Goal: Task Accomplishment & Management: Manage account settings

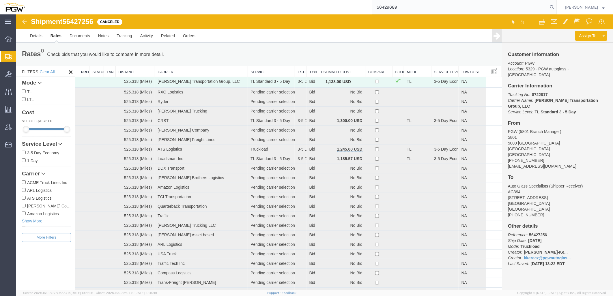
type input "56429689"
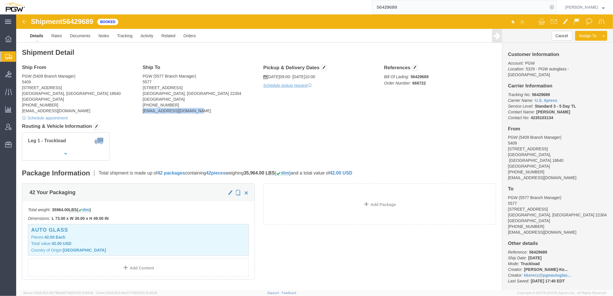
drag, startPoint x: 124, startPoint y: 99, endPoint x: 188, endPoint y: 95, distance: 64.1
click div "Ship To PGW (5577 Branch Manager) [STREET_ADDRESS] [PHONE_NUMBER] [EMAIL_ADDRES…"
copy address "[EMAIL_ADDRESS][DOMAIN_NAME]"
drag, startPoint x: 394, startPoint y: 69, endPoint x: 419, endPoint y: 68, distance: 25.4
click p "Bill Of Lading: 56429689 Order Number: 666722"
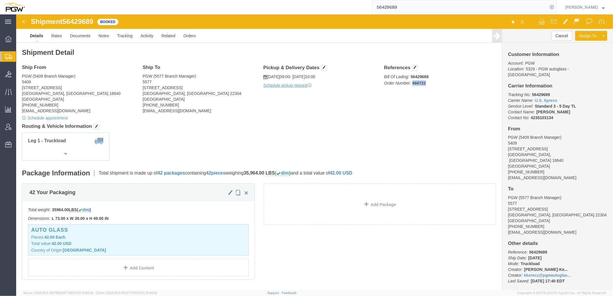
copy b "666722"
click h4 "Routing & Vehicle Information"
click div "Shipment Detail Ship From PGW (5409 Branch Manager) [STREET_ADDRESS] [PHONE_NUM…"
click at [0, 0] on span "Location Appointment" at bounding box center [0, 0] width 0 height 0
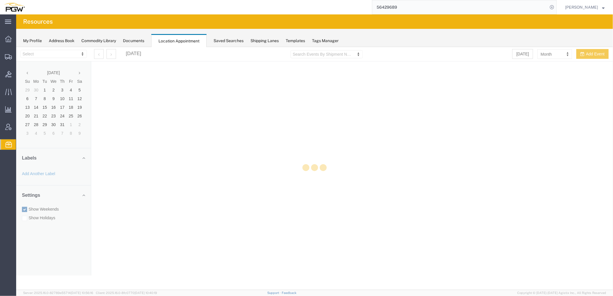
select select "28253"
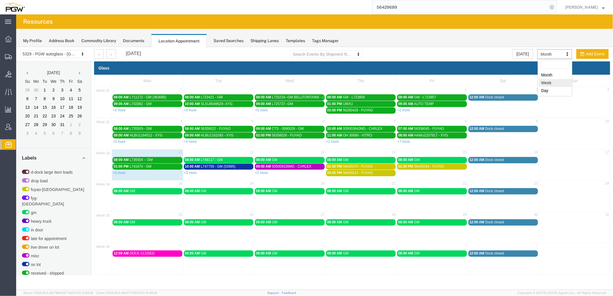
select select "agendaWeek"
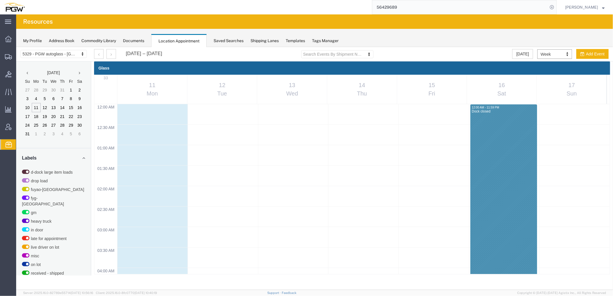
scroll to position [246, 0]
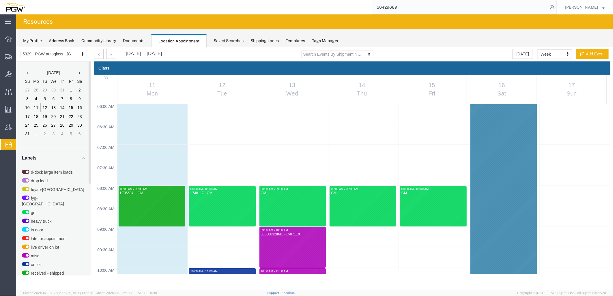
click at [120, 69] on div "Glass" at bounding box center [352, 67] width 516 height 13
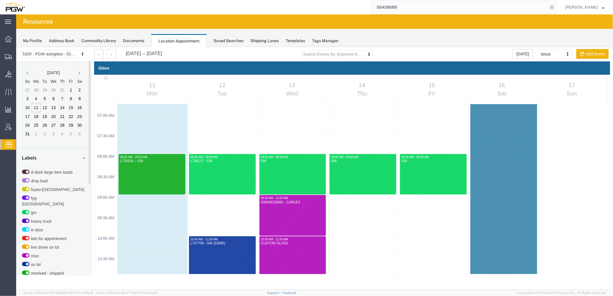
scroll to position [160, 0]
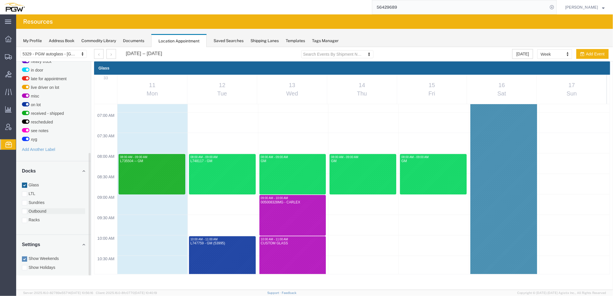
click at [36, 208] on label "Outbound" at bounding box center [53, 211] width 63 height 6
click at [16, 47] on input "Outbound" at bounding box center [16, 47] width 0 height 0
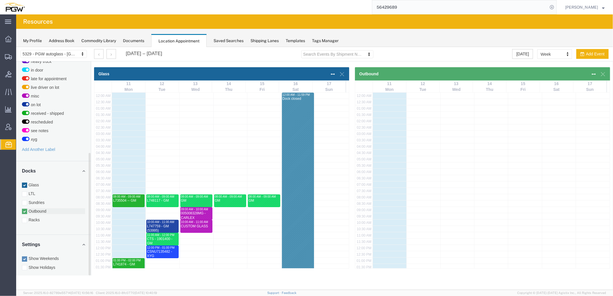
scroll to position [119, 0]
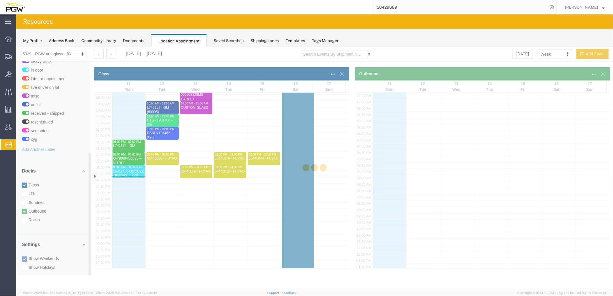
click at [24, 179] on div at bounding box center [314, 168] width 596 height 243
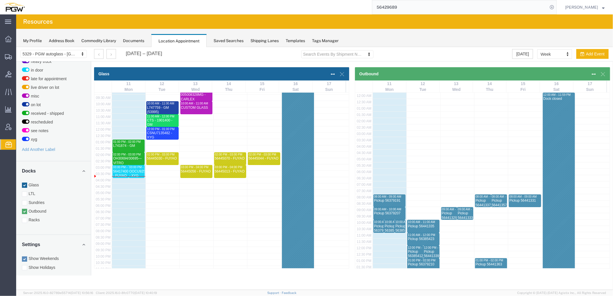
click at [341, 72] on icon at bounding box center [341, 74] width 4 height 4
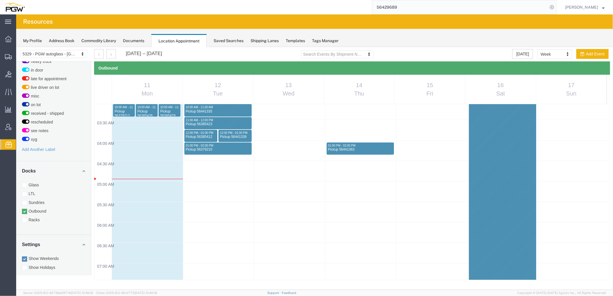
scroll to position [128, 0]
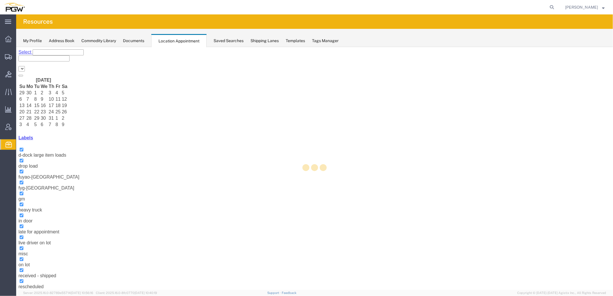
select select "28253"
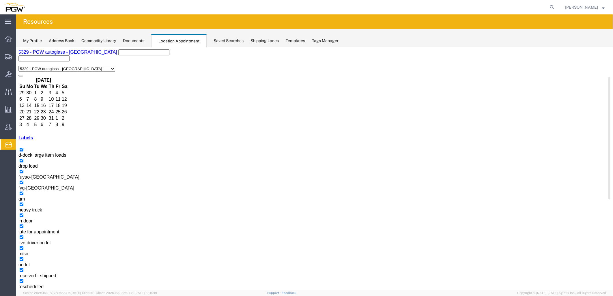
scroll to position [160, 0]
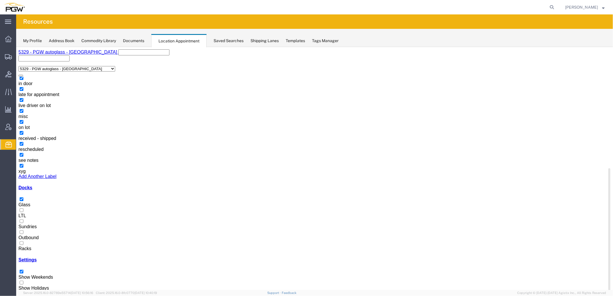
drag, startPoint x: 33, startPoint y: 206, endPoint x: 28, endPoint y: 201, distance: 7.1
click at [33, 230] on label "Outbound" at bounding box center [28, 235] width 20 height 10
click at [23, 230] on input "Outbound" at bounding box center [21, 232] width 4 height 4
click at [23, 202] on div at bounding box center [314, 202] width 592 height 0
click at [23, 197] on input "Glass" at bounding box center [21, 199] width 4 height 4
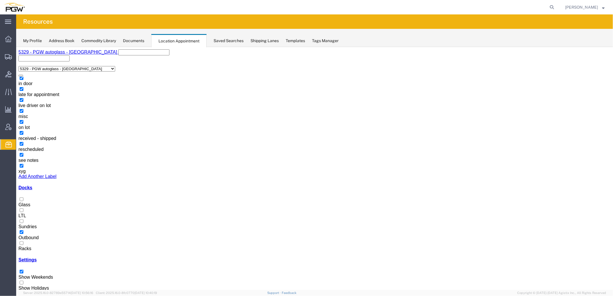
scroll to position [310, 0]
click at [103, 21] on agx-page-header "Resources" at bounding box center [314, 21] width 596 height 14
click at [27, 296] on button "button" at bounding box center [25, 300] width 5 height 2
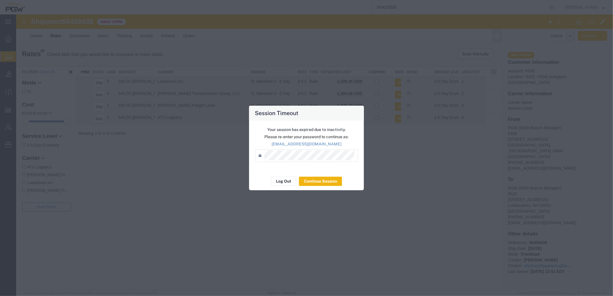
click at [321, 170] on div "Your session has expired due to inactivity. Please re-enter your password to co…" at bounding box center [306, 146] width 115 height 51
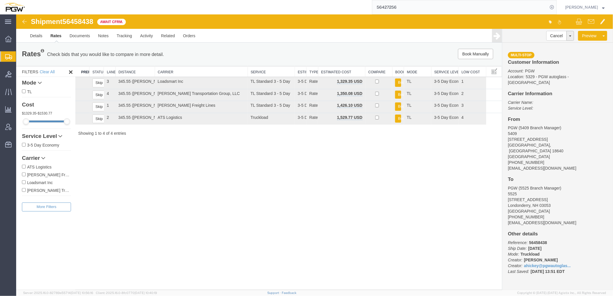
click at [0, 0] on span "Shipment Manager" at bounding box center [0, 0] width 0 height 0
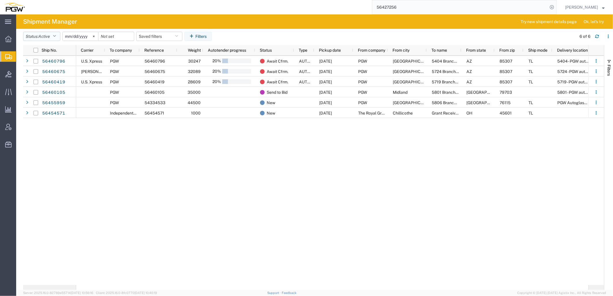
click at [50, 37] on span "Active" at bounding box center [44, 36] width 12 height 5
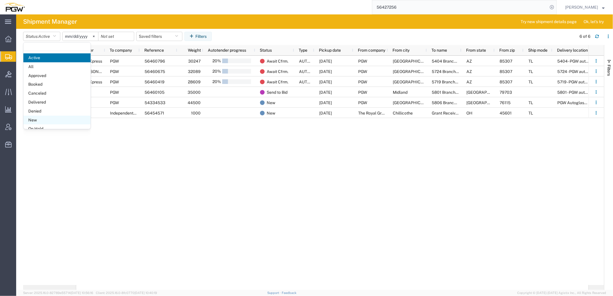
click at [47, 119] on span "New" at bounding box center [56, 120] width 67 height 9
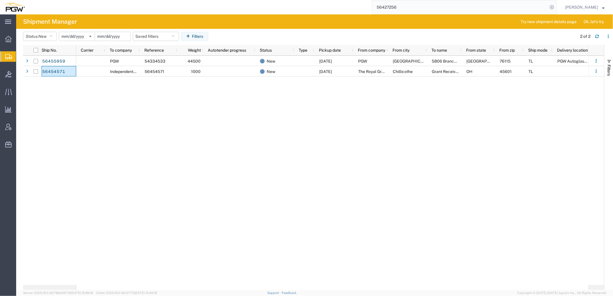
click at [116, 36] on input "date" at bounding box center [112, 36] width 35 height 9
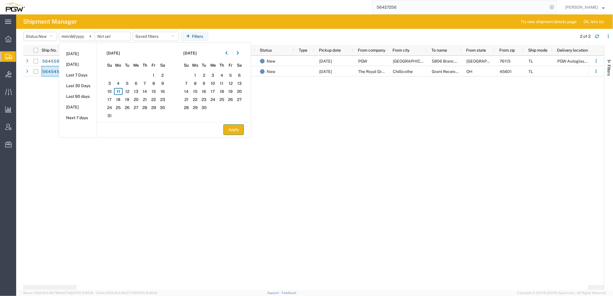
click at [240, 129] on button "Apply" at bounding box center [233, 129] width 20 height 11
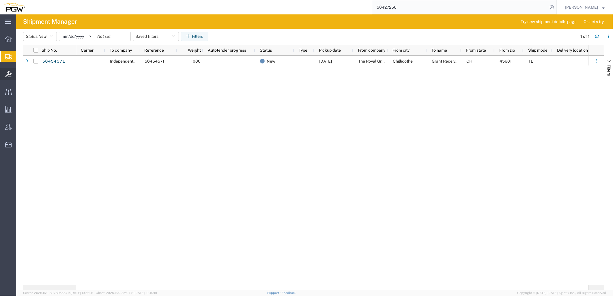
click at [6, 73] on icon at bounding box center [8, 74] width 6 height 6
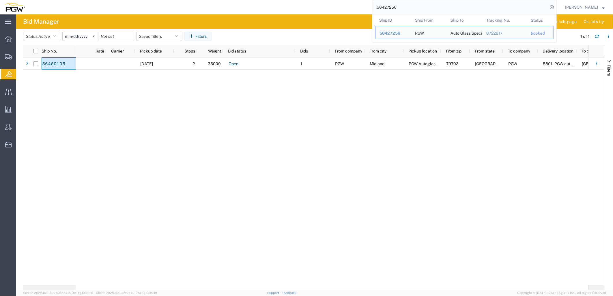
drag, startPoint x: 423, startPoint y: 8, endPoint x: 213, endPoint y: -5, distance: 211.2
click at [213, 0] on html "main_menu Created with Sketch. Collapse Menu Overview Shipments Shipment Manage…" at bounding box center [306, 148] width 613 height 296
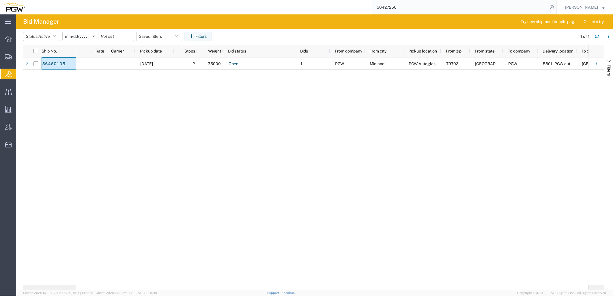
paste input "66678"
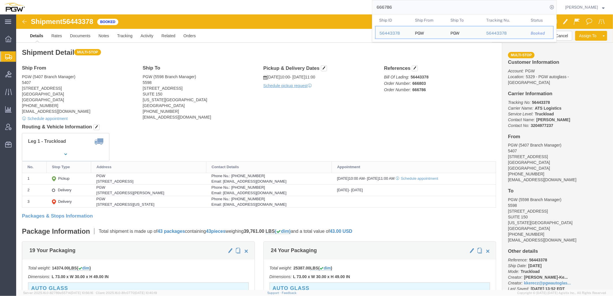
drag, startPoint x: 430, startPoint y: 6, endPoint x: 189, endPoint y: 5, distance: 240.8
click at [189, 5] on div "666786 Ship ID Ship From Ship To Tracking Nu. Status Ship ID 56443378 Ship From…" at bounding box center [292, 7] width 527 height 14
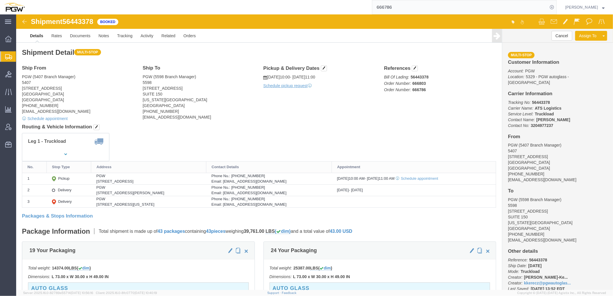
paste input "865"
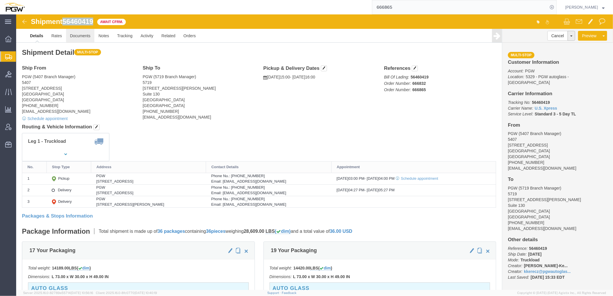
drag, startPoint x: 48, startPoint y: 7, endPoint x: 68, endPoint y: 16, distance: 21.6
click span "56460419"
copy span "56460419"
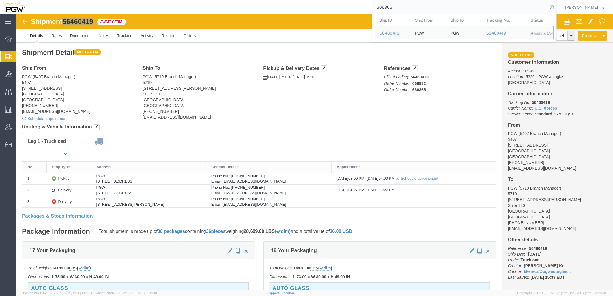
drag, startPoint x: 432, startPoint y: 12, endPoint x: 192, endPoint y: -3, distance: 240.4
click at [192, 0] on html "main_menu Created with Sketch. Collapse Menu Overview Shipments Shipment Manage…" at bounding box center [306, 148] width 613 height 296
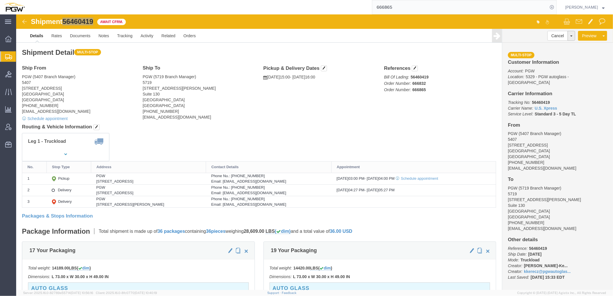
paste input "33"
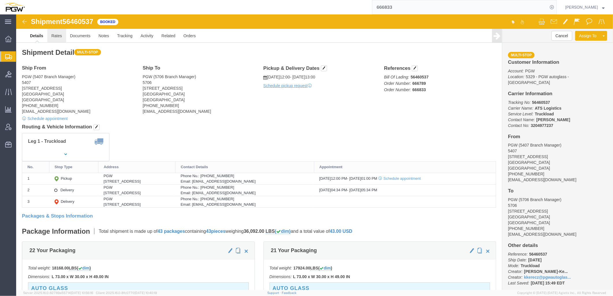
click link "Rates"
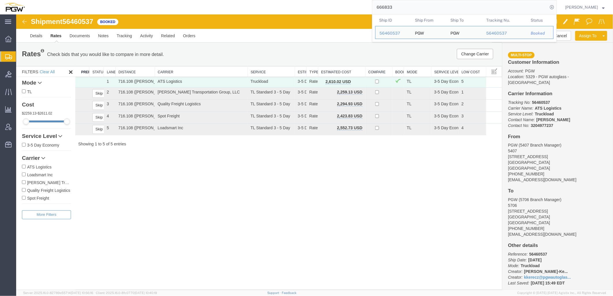
drag, startPoint x: 411, startPoint y: 10, endPoint x: 201, endPoint y: 5, distance: 209.7
click at [202, 5] on div "666833 Ship ID Ship From Ship To Tracking Nu. Status Ship ID 56460537 Ship From…" at bounding box center [292, 7] width 527 height 14
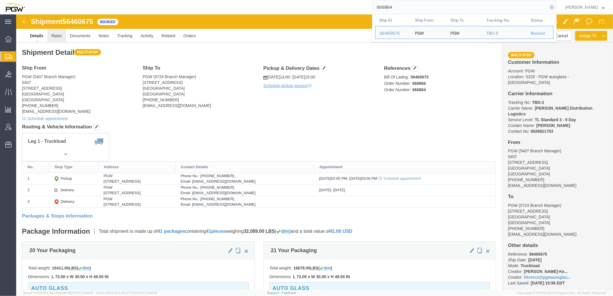
click link "Rates"
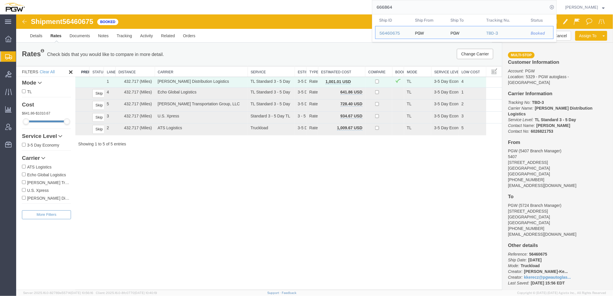
drag, startPoint x: 416, startPoint y: 8, endPoint x: 118, endPoint y: 3, distance: 298.2
click at [130, 1] on div "666864 Ship ID Ship From Ship To Tracking Nu. Status Ship ID 56460675 Ship From…" at bounding box center [292, 7] width 527 height 14
paste input "6"
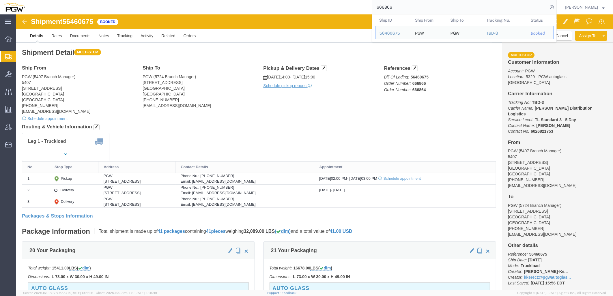
drag, startPoint x: 405, startPoint y: 7, endPoint x: 149, endPoint y: -4, distance: 256.6
click at [149, 0] on html "main_menu Created with Sketch. Collapse Menu Overview Shipments Shipment Manage…" at bounding box center [306, 148] width 613 height 296
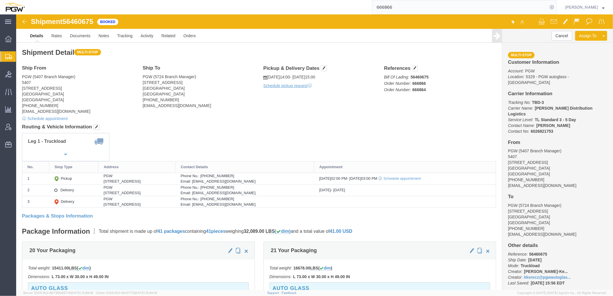
paste input "30"
type input "666830"
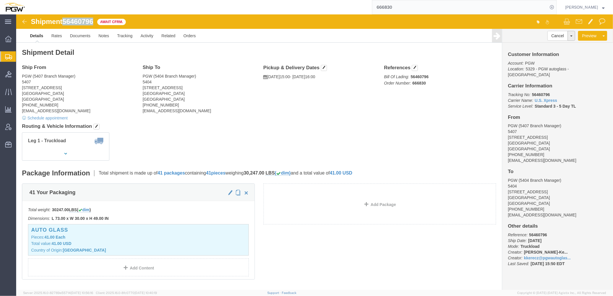
drag, startPoint x: 48, startPoint y: 6, endPoint x: 80, endPoint y: 7, distance: 32.0
click div "Shipment 56460796 Await Cfrm."
copy span "56460796"
drag, startPoint x: 259, startPoint y: 125, endPoint x: 255, endPoint y: 106, distance: 19.6
click div "Leg 1 - Truckload Vehicle 1: Standard Dry Van (53 Feet) Number of trucks: 1"
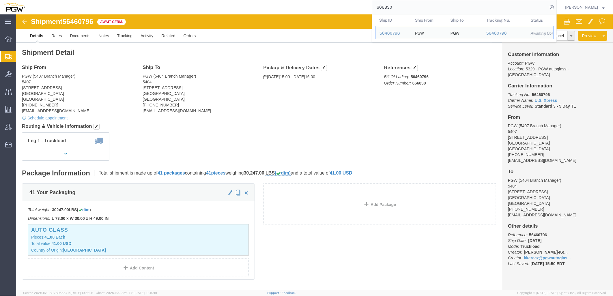
click at [425, 5] on input "666830" at bounding box center [459, 7] width 175 height 14
click at [0, 0] on span "Address Book" at bounding box center [0, 0] width 0 height 0
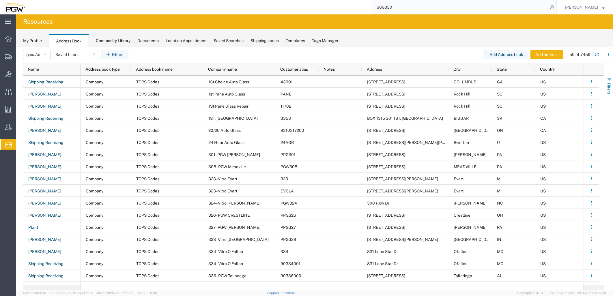
click at [608, 80] on span "button" at bounding box center [608, 79] width 5 height 5
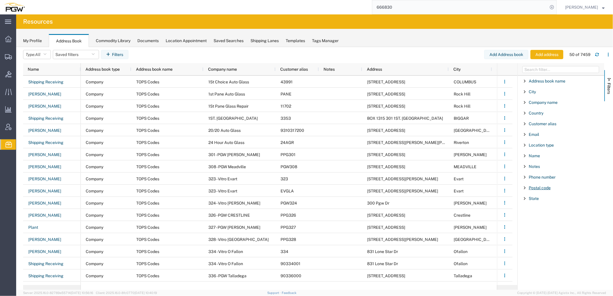
click at [546, 187] on span "Postal code" at bounding box center [539, 187] width 22 height 5
click at [546, 213] on input "Filter Value" at bounding box center [563, 211] width 76 height 7
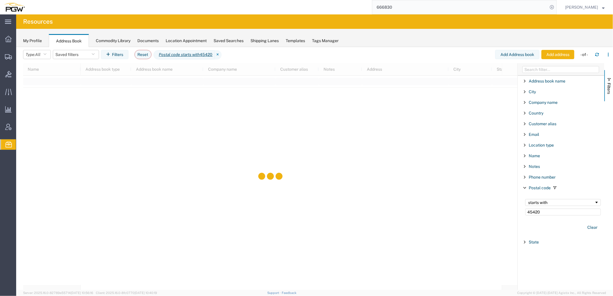
type input "45420"
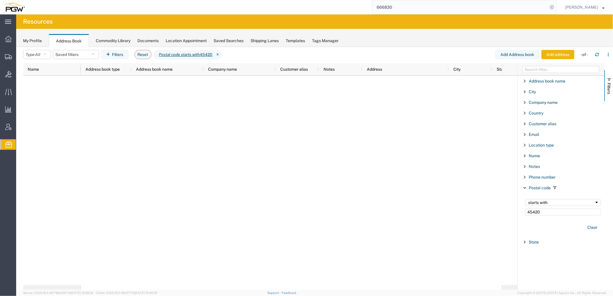
click at [549, 198] on div "starts with 45420" at bounding box center [562, 207] width 82 height 23
click at [543, 202] on div "starts with" at bounding box center [561, 202] width 66 height 5
click at [610, 83] on span "Filters" at bounding box center [608, 88] width 5 height 11
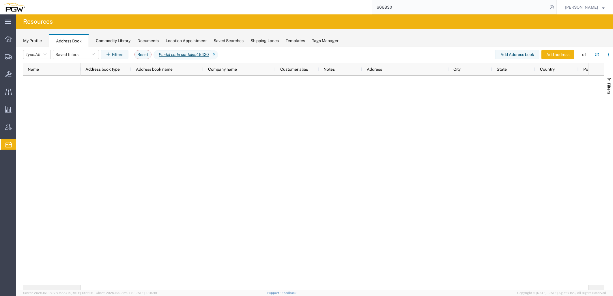
click at [150, 88] on div at bounding box center [334, 180] width 507 height 209
click at [147, 55] on button "Reset" at bounding box center [142, 54] width 17 height 9
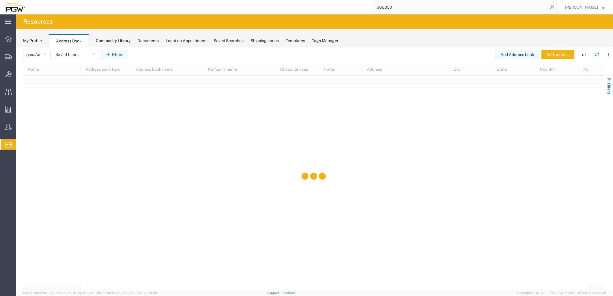
click at [609, 90] on span "Filters" at bounding box center [608, 88] width 5 height 11
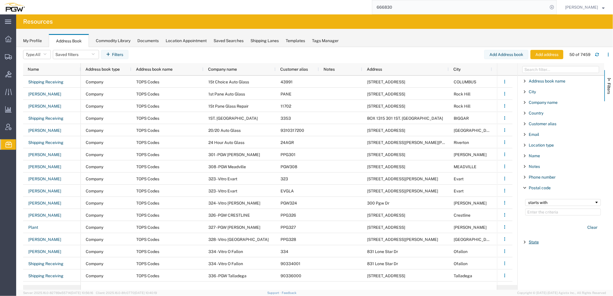
click at [533, 243] on span "State" at bounding box center [533, 242] width 10 height 5
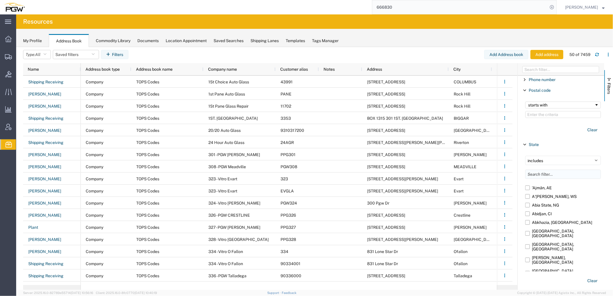
click at [549, 173] on input "Filter List 12 Filters" at bounding box center [563, 174] width 76 height 9
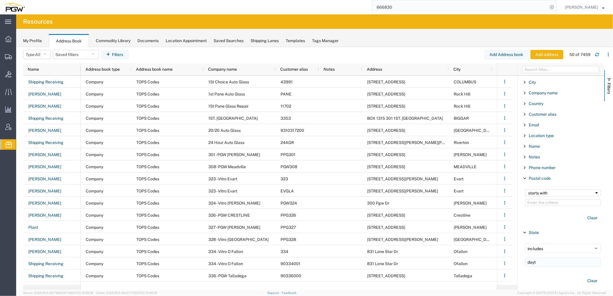
scroll to position [10, 0]
type input "d"
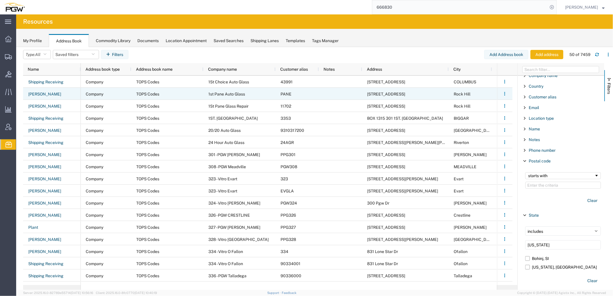
scroll to position [18, 0]
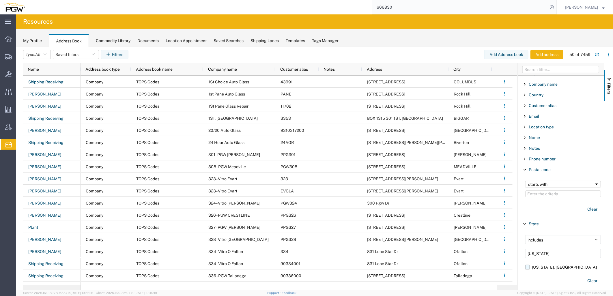
type input "ohio"
click at [526, 268] on label "Ohio, US" at bounding box center [563, 267] width 76 height 9
click at [0, 0] on input "Ohio, US" at bounding box center [0, 0] width 0 height 0
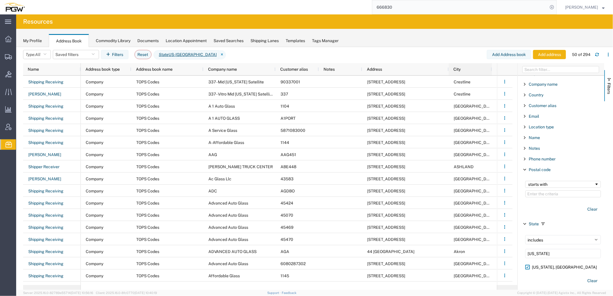
click at [458, 71] on span "City" at bounding box center [456, 69] width 7 height 5
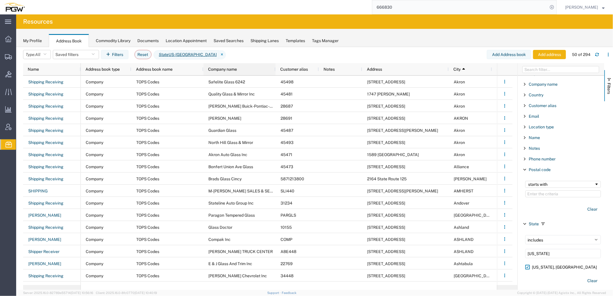
click at [220, 67] on span "Company name" at bounding box center [222, 69] width 29 height 5
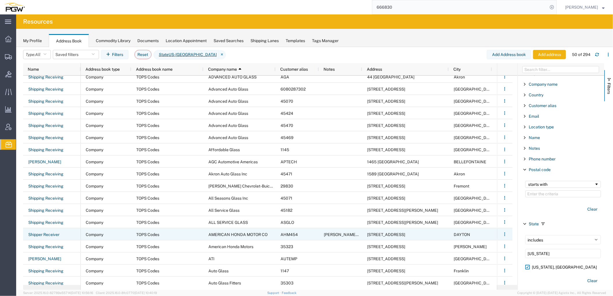
scroll to position [128, 0]
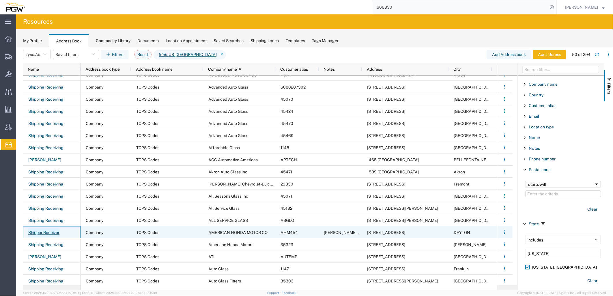
click at [55, 232] on link "Shipper Receiver" at bounding box center [44, 232] width 32 height 9
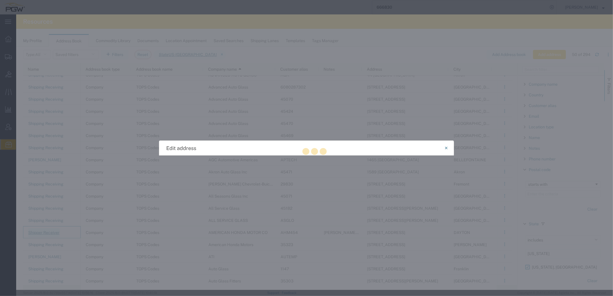
select select "COMPANY"
select select "OH"
select select "US"
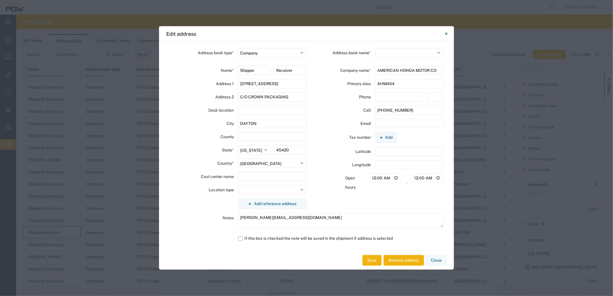
select select "17689"
drag, startPoint x: 405, startPoint y: 86, endPoint x: 199, endPoint y: 88, distance: 205.9
click at [203, 88] on div "Address book type * Select Location Company Personal Other Shared Address book …" at bounding box center [306, 145] width 295 height 209
click at [448, 31] on button "Close" at bounding box center [446, 34] width 12 height 12
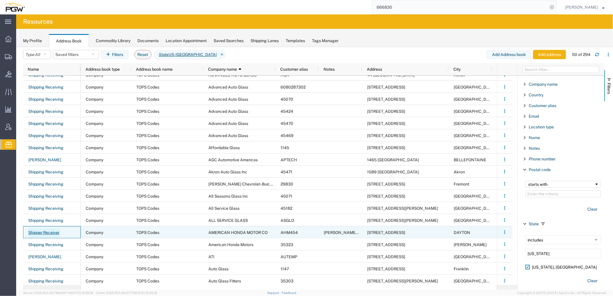
click at [49, 232] on link "Shipper Receiver" at bounding box center [44, 232] width 32 height 9
select select "US"
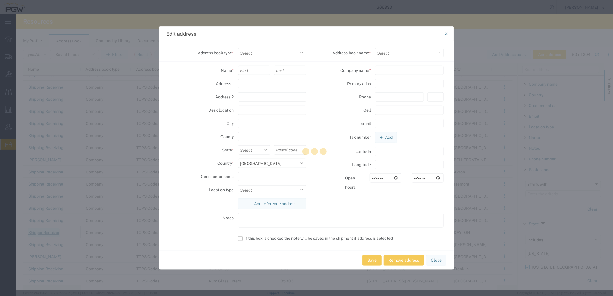
select select "COMPANY"
type input "Shipper"
type input "Receiver"
type input "1885 WOODMAN CENTER DRIVE"
type input "C/O CROWN PACKAGING"
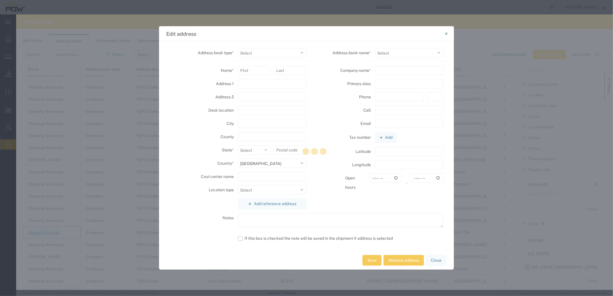
type input "DAYTON"
select select "OH"
type input "45420"
select select
type input "AMERICAN HONDA MOTOR CO"
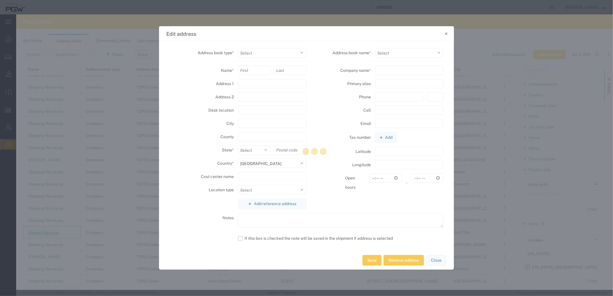
type input "AHM454"
type input "937-613-8115"
type input "00:00"
type textarea "james_burton@na.honda.com 937-613-8115"
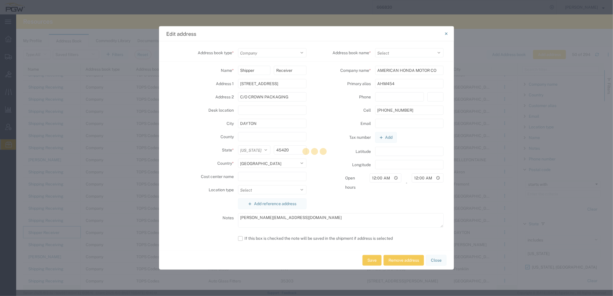
select select "17689"
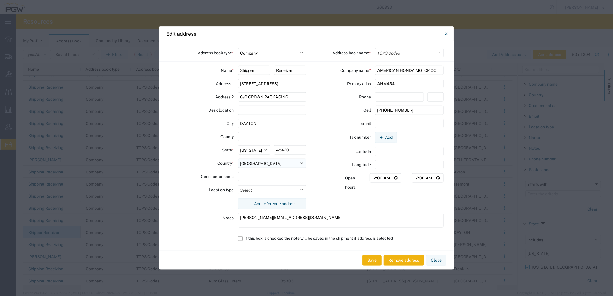
drag, startPoint x: 292, startPoint y: 148, endPoint x: 269, endPoint y: 163, distance: 27.4
click at [223, 146] on div "State * Select Alabama Alaska Arizona Arkansas Armed Forces Americas Armed Forc…" at bounding box center [237, 151] width 137 height 13
click at [443, 257] on button "Close" at bounding box center [436, 260] width 20 height 11
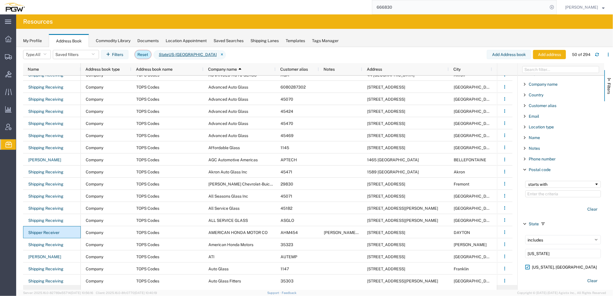
click at [150, 53] on button "Reset" at bounding box center [142, 54] width 17 height 9
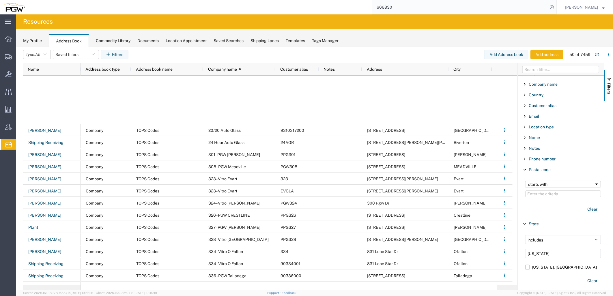
scroll to position [180, 0]
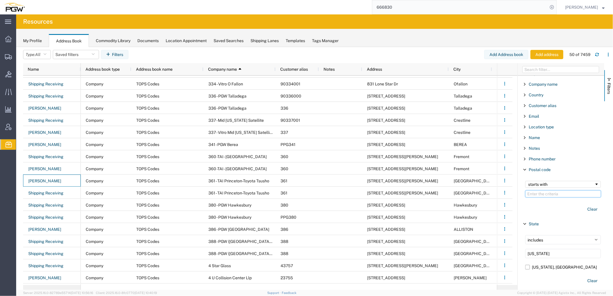
click at [542, 194] on input "Filter Value" at bounding box center [563, 193] width 76 height 7
paste input "45420"
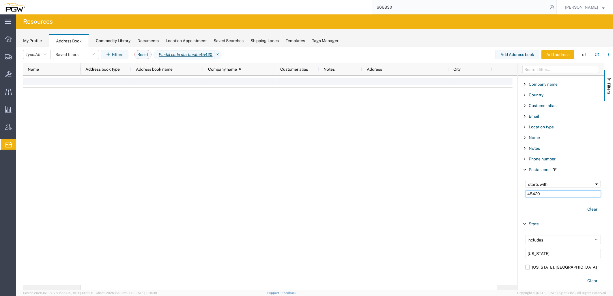
type input "45420"
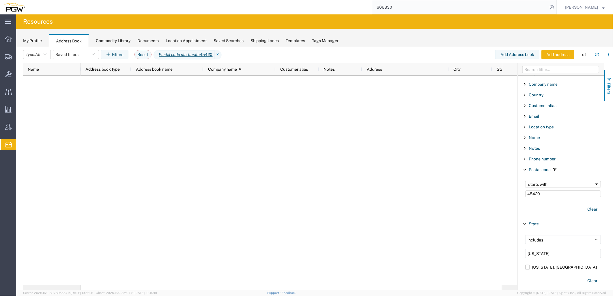
click at [610, 97] on button "Filters" at bounding box center [608, 85] width 9 height 31
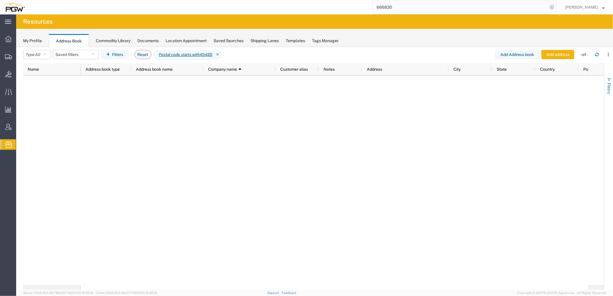
click at [610, 87] on span "Filters" at bounding box center [608, 88] width 5 height 11
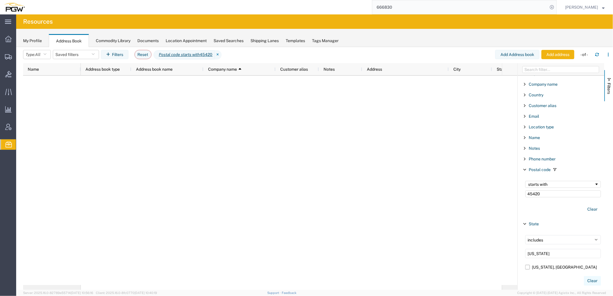
click at [584, 280] on button "Clear" at bounding box center [591, 281] width 17 height 10
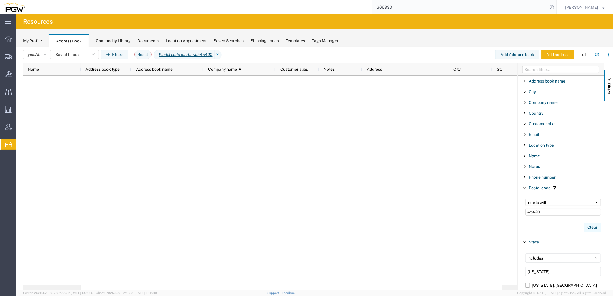
click at [585, 228] on button "Clear" at bounding box center [591, 228] width 17 height 10
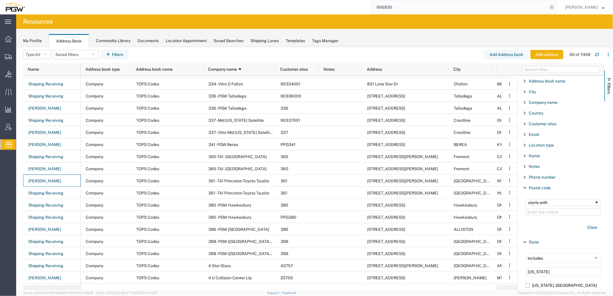
scroll to position [180, 0]
click at [523, 241] on span "Filter List 12 Filters" at bounding box center [524, 242] width 5 height 5
click at [541, 213] on input "Filter Value" at bounding box center [563, 211] width 76 height 7
paste input "45420"
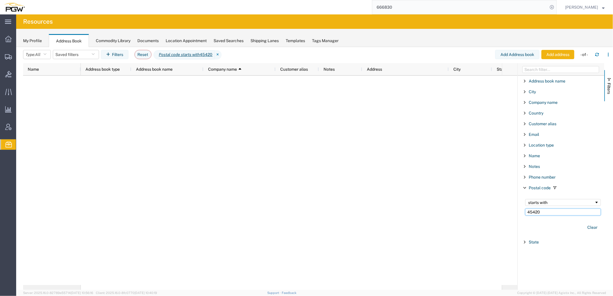
type input "45420"
click at [537, 200] on div "starts with" at bounding box center [563, 202] width 76 height 7
click at [551, 203] on div "contains" at bounding box center [561, 202] width 66 height 5
click at [540, 202] on div "equal" at bounding box center [561, 202] width 66 height 5
click at [143, 52] on button "Reset" at bounding box center [142, 54] width 17 height 9
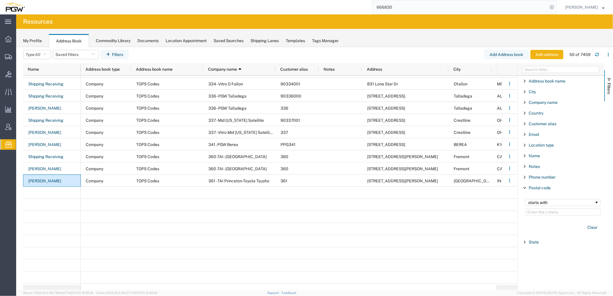
scroll to position [180, 0]
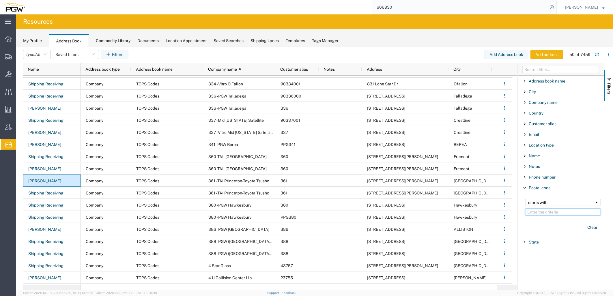
click at [561, 212] on input "Filter Value" at bounding box center [563, 211] width 76 height 7
paste input "27105"
type input "27105"
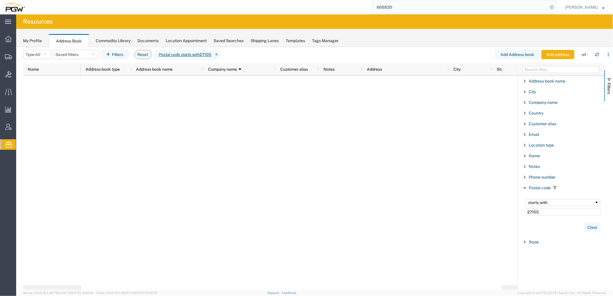
click at [596, 227] on button "Clear" at bounding box center [591, 228] width 17 height 10
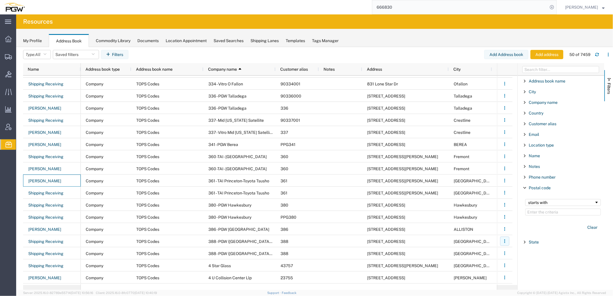
scroll to position [180, 0]
click at [536, 243] on span "State" at bounding box center [533, 242] width 10 height 5
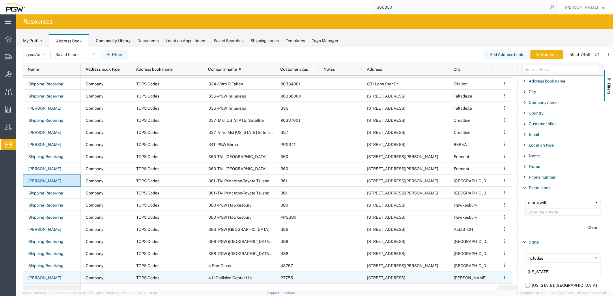
drag, startPoint x: 535, startPoint y: 272, endPoint x: 478, endPoint y: 272, distance: 57.7
click at [478, 272] on div "Name Address book type Address book name Company name 1 Customer alias Notes Ad…" at bounding box center [317, 176] width 589 height 227
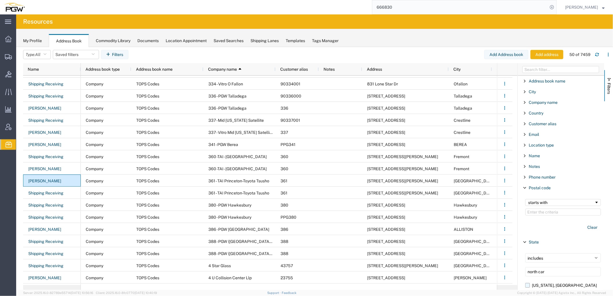
type input "north car"
click at [526, 285] on label "North Carolina, US" at bounding box center [563, 285] width 76 height 9
click at [0, 0] on input "North Carolina, US" at bounding box center [0, 0] width 0 height 0
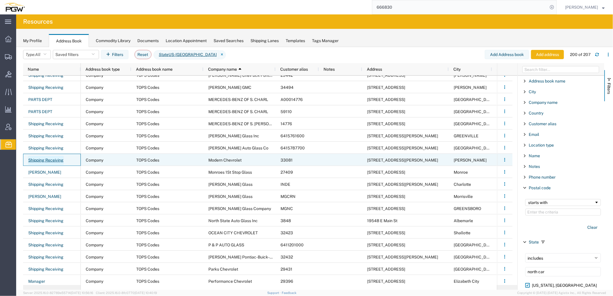
click at [59, 161] on link "Shipping Receiving" at bounding box center [46, 160] width 36 height 9
select select "US"
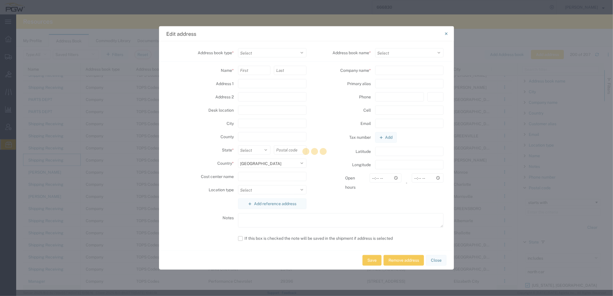
select select "COMPANY"
type input "Shipping"
type input "Receiving"
type input "5415 Kelly Moore Drive"
type input "Winston Salem"
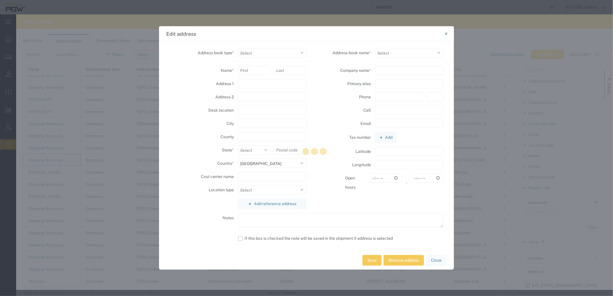
type input "27105"
select select
type input "Modern Chevrolet"
type input "33081"
type input "3367274828"
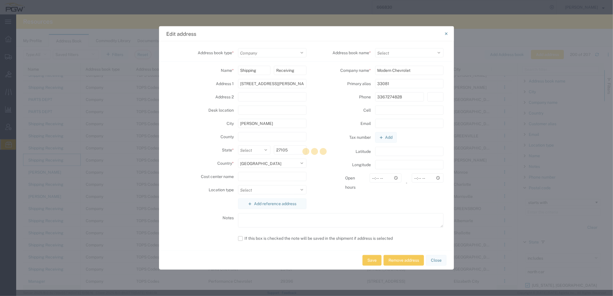
select select "17689"
select select "NC"
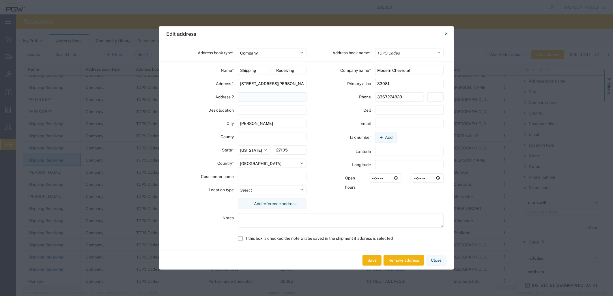
drag, startPoint x: 413, startPoint y: 96, endPoint x: 251, endPoint y: 95, distance: 161.2
click at [251, 95] on div "Address book type * Select Location Company Personal Other Shared Address book …" at bounding box center [306, 145] width 295 height 209
type input "336-231-6959"
click at [367, 262] on button "Save" at bounding box center [371, 260] width 19 height 11
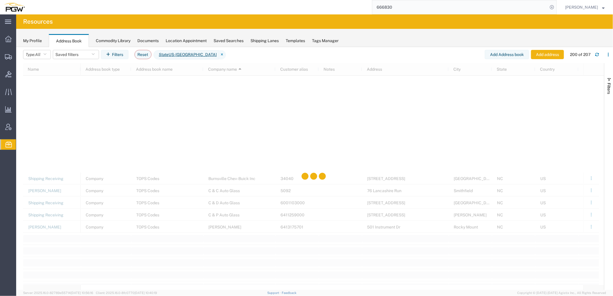
scroll to position [673, 0]
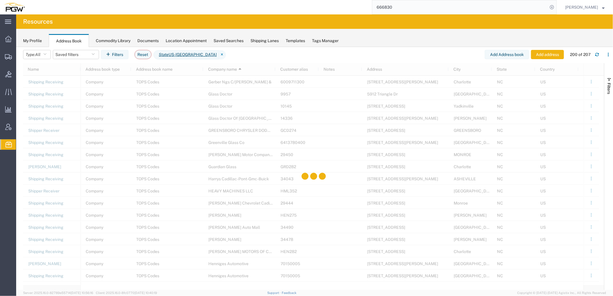
scroll to position [1218, 0]
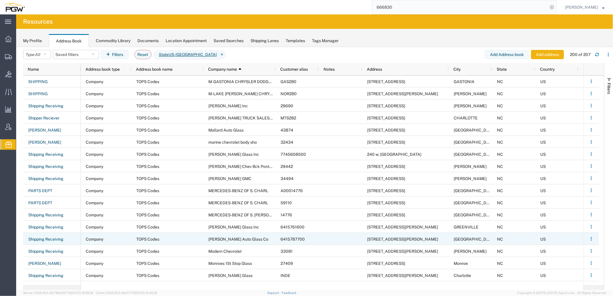
scroll to position [1602, 0]
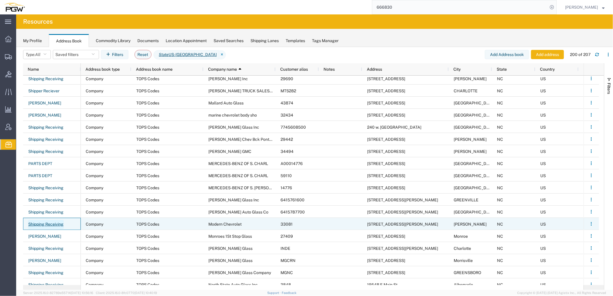
click at [51, 223] on link "Shipping Receiving" at bounding box center [46, 224] width 36 height 9
select select "COMPANY"
select select "17689"
select select "NC"
select select "US"
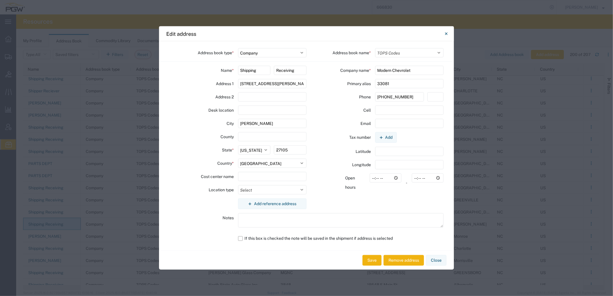
drag, startPoint x: 399, startPoint y: 82, endPoint x: 188, endPoint y: 82, distance: 210.8
click at [189, 82] on div "Address book type * Select Location Company Personal Other Shared Address book …" at bounding box center [306, 145] width 295 height 209
click at [373, 257] on button "Save" at bounding box center [371, 260] width 19 height 11
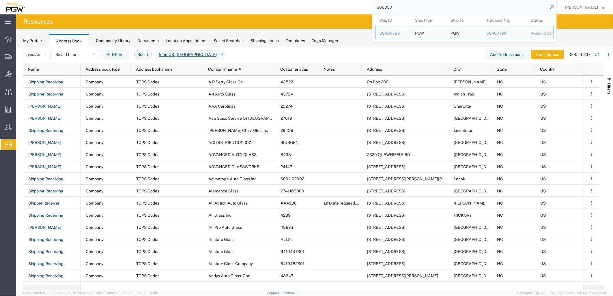
drag, startPoint x: 430, startPoint y: 7, endPoint x: 1, endPoint y: -2, distance: 429.2
click at [1, 0] on html "main_menu Created with Sketch. Collapse Menu Overview Shipments Shipment Manage…" at bounding box center [306, 148] width 613 height 296
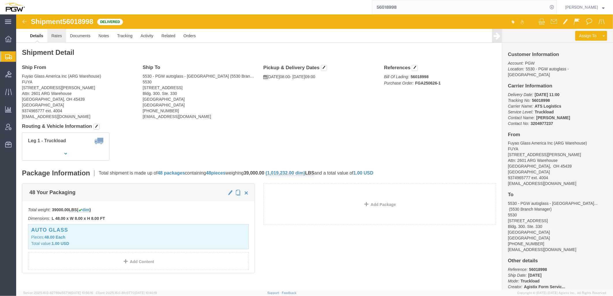
click link "Rates"
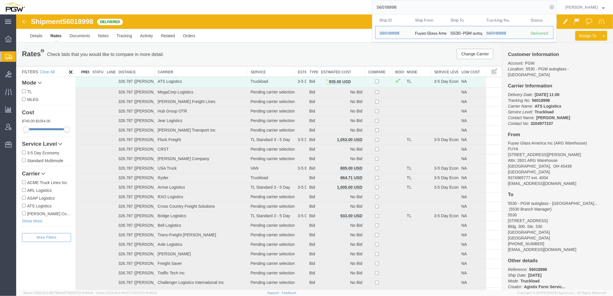
drag, startPoint x: 435, startPoint y: 8, endPoint x: 165, endPoint y: -2, distance: 270.1
click at [165, 0] on html "main_menu Created with Sketch. Collapse Menu Overview Shipments Shipment Manage…" at bounding box center [306, 148] width 613 height 296
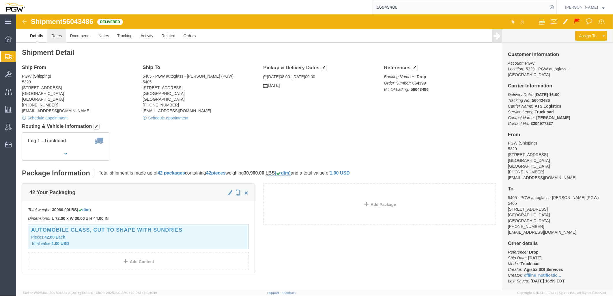
click link "Rates"
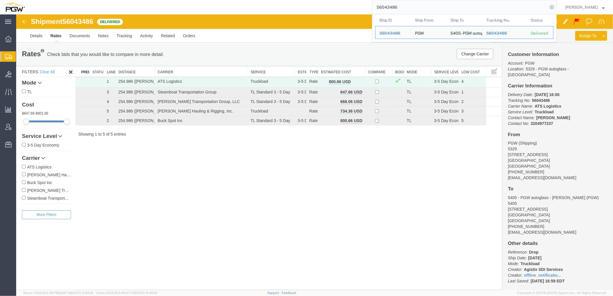
drag, startPoint x: 420, startPoint y: 6, endPoint x: 248, endPoint y: 14, distance: 172.3
click at [277, 6] on div "56043486 Ship ID Ship From Ship To Tracking Nu. Status Ship ID 56043486 Ship Fr…" at bounding box center [292, 7] width 527 height 14
click at [32, 33] on link "Details" at bounding box center [36, 36] width 20 height 14
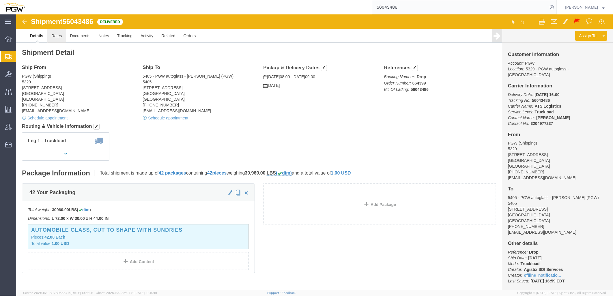
click link "Rates"
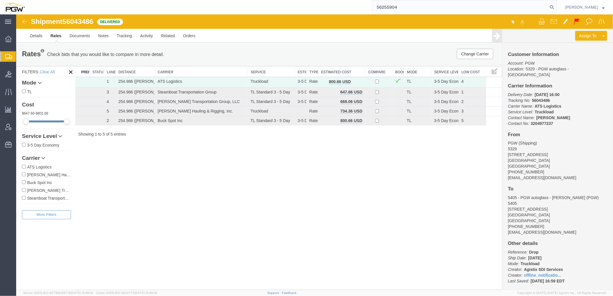
type input "56255904"
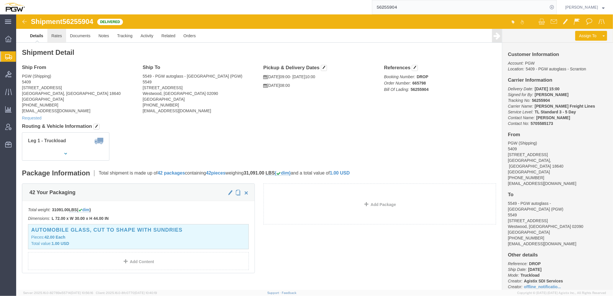
click link "Rates"
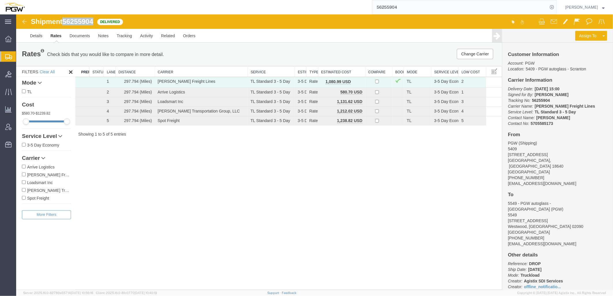
drag, startPoint x: 65, startPoint y: 20, endPoint x: 92, endPoint y: 21, distance: 27.4
click at [93, 21] on span "56255904" at bounding box center [77, 21] width 31 height 8
drag, startPoint x: 92, startPoint y: 21, endPoint x: 87, endPoint y: 21, distance: 5.8
copy span "56255904"
click at [249, 218] on div "Shipment 56255904 5 of 5 Delivered Details Rates Documents Notes Tracking Activ…" at bounding box center [314, 151] width 596 height 275
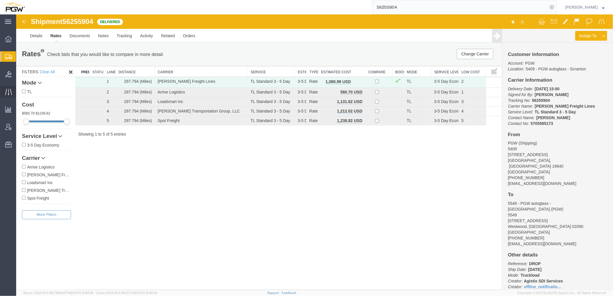
drag, startPoint x: 47, startPoint y: 65, endPoint x: 0, endPoint y: 93, distance: 54.3
click at [0, 0] on span "Shipment Manager" at bounding box center [0, 0] width 0 height 0
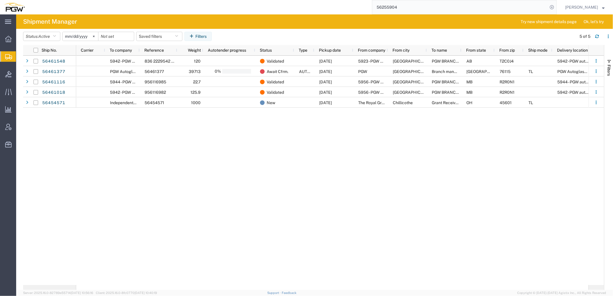
drag, startPoint x: 203, startPoint y: 159, endPoint x: 198, endPoint y: 156, distance: 5.7
click at [203, 159] on div "5942 - PGW autoglass - Regina 836 2229542 1 76x18x44 120 Validated 08/11/2025 5…" at bounding box center [332, 170] width 512 height 229
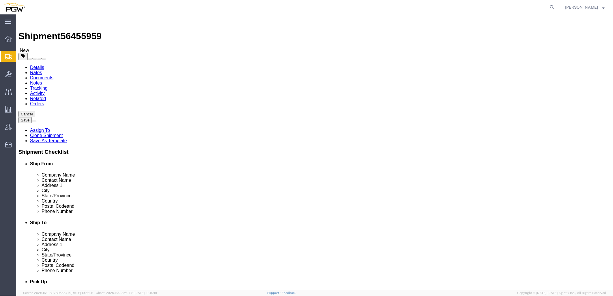
select select "62891"
select select "62935"
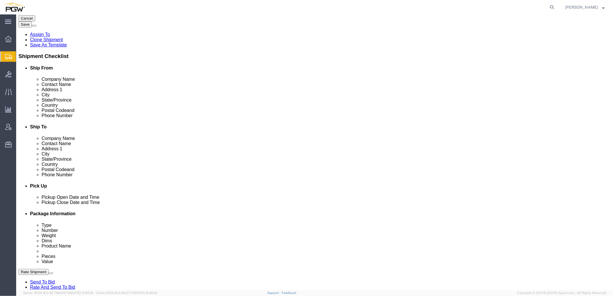
scroll to position [96, 0]
click link "Activity"
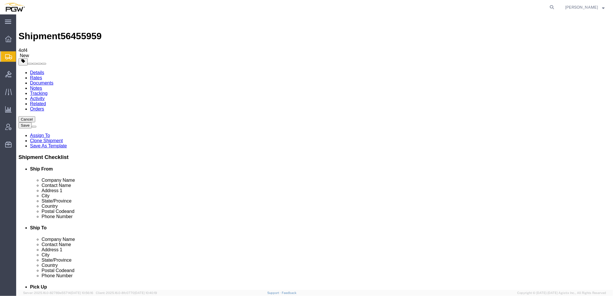
click at [35, 116] on button "Cancel" at bounding box center [26, 119] width 17 height 6
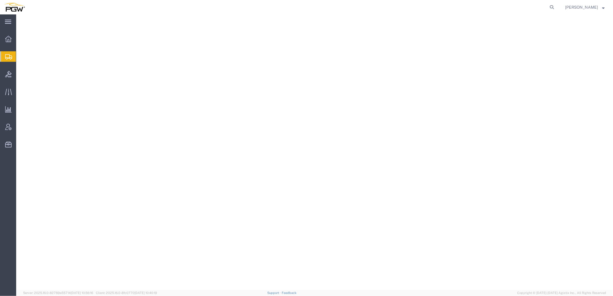
select select
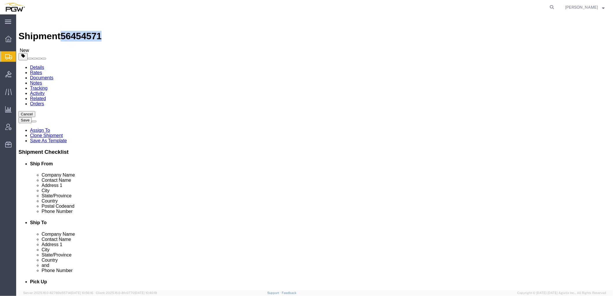
drag, startPoint x: 49, startPoint y: 7, endPoint x: 78, endPoint y: 7, distance: 29.1
click span "56454571"
copy span "56454571"
